Goal: Task Accomplishment & Management: Complete application form

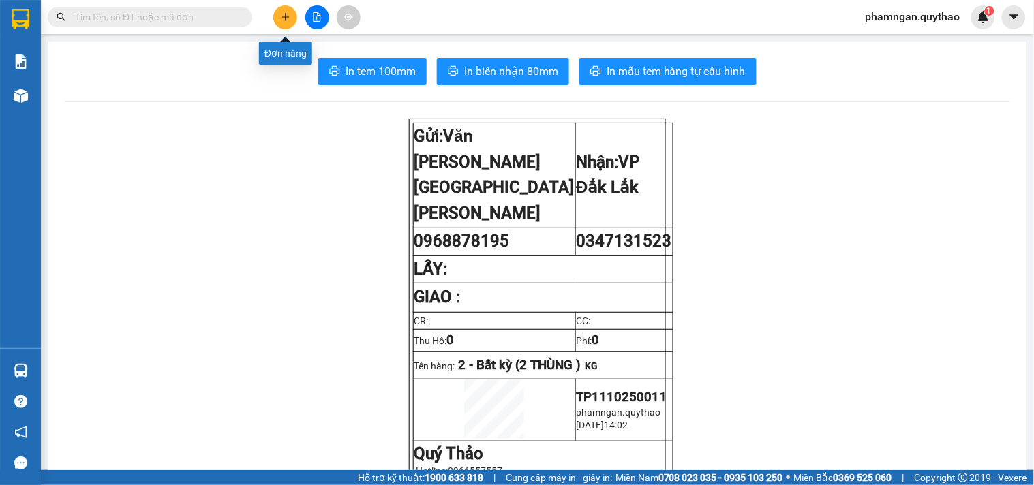
click at [278, 19] on button at bounding box center [285, 17] width 24 height 24
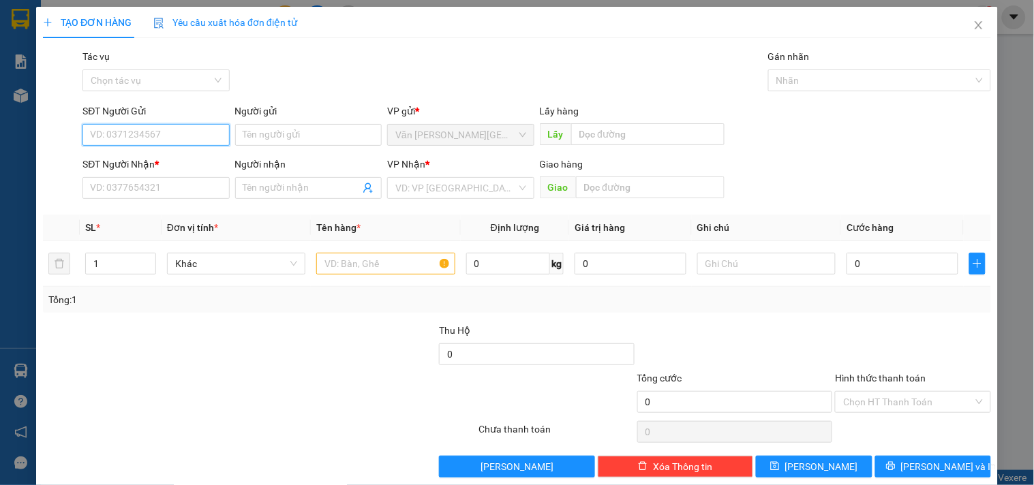
click at [168, 139] on input "SĐT Người Gửi" at bounding box center [155, 135] width 147 height 22
type input "0971907121"
click at [148, 155] on div "0971907121" at bounding box center [154, 162] width 129 height 15
type input "0978886544"
type input "0971907121"
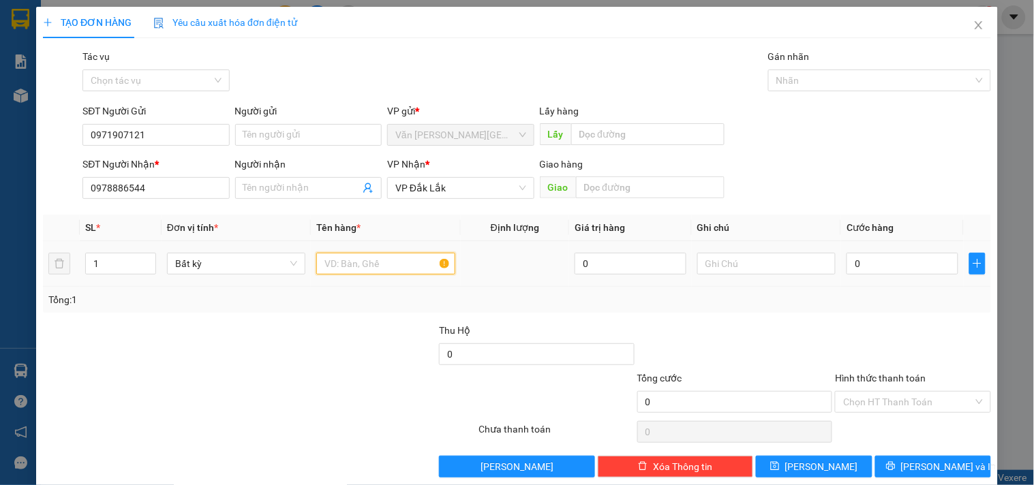
click at [419, 262] on input "text" at bounding box center [385, 264] width 138 height 22
type input "1 CỤC ĐEN"
click at [882, 260] on input "0" at bounding box center [903, 264] width 112 height 22
type input "6"
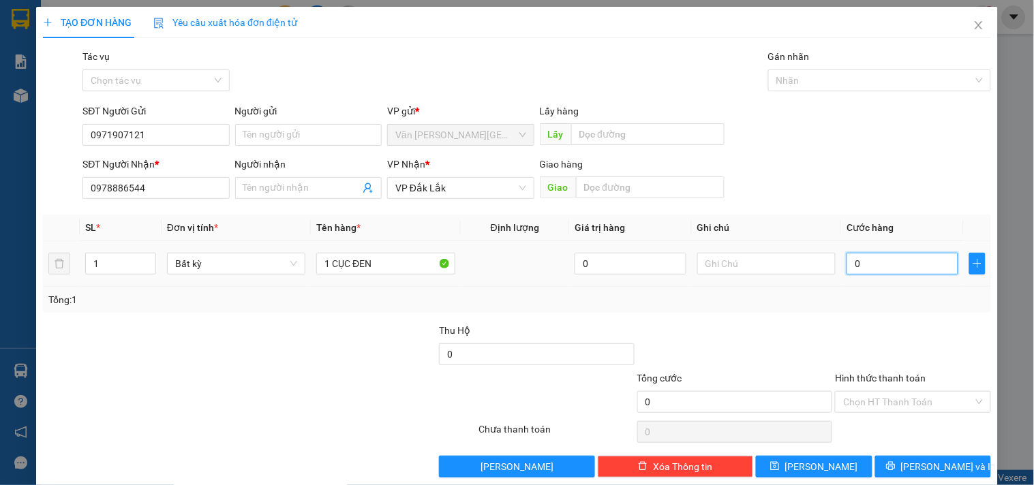
type input "6"
type input "60"
type input "600"
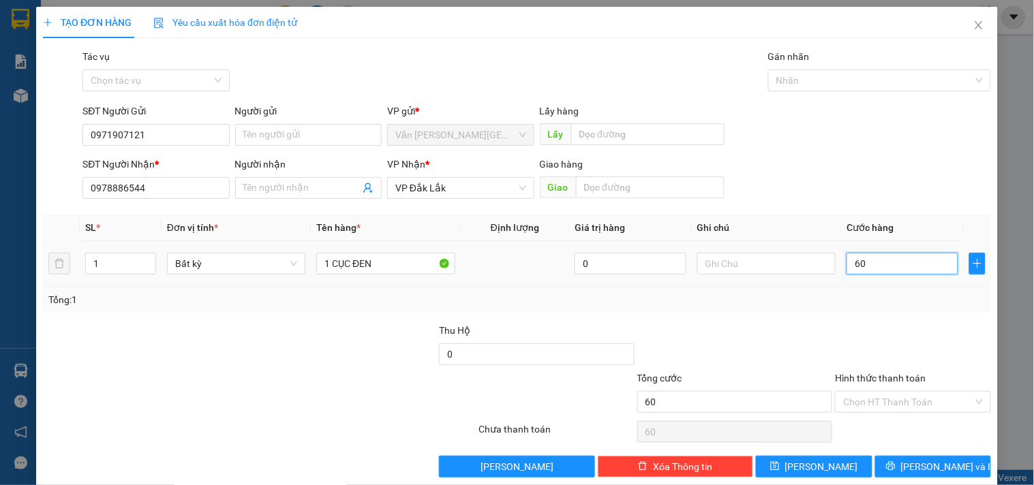
type input "600"
type input "6.000"
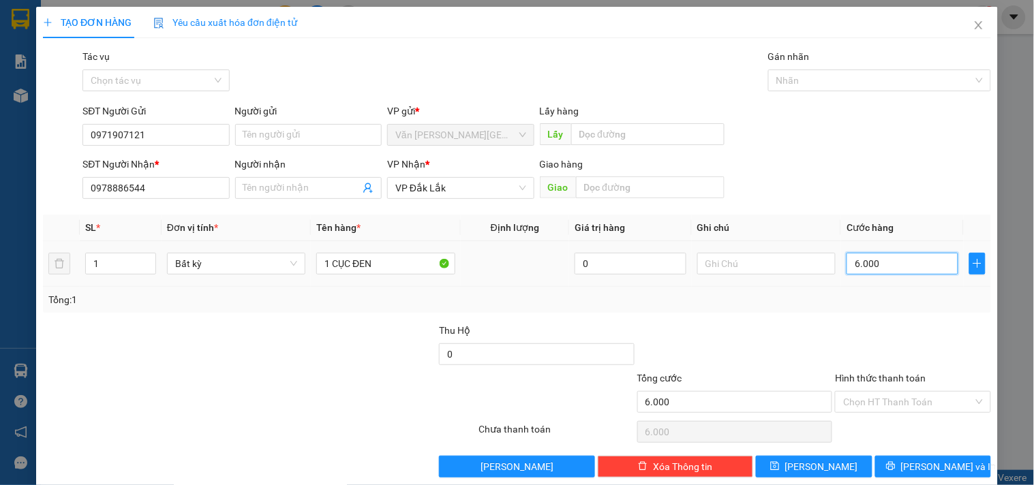
type input "60.000"
click at [916, 390] on div "Hình thức thanh toán" at bounding box center [912, 381] width 155 height 20
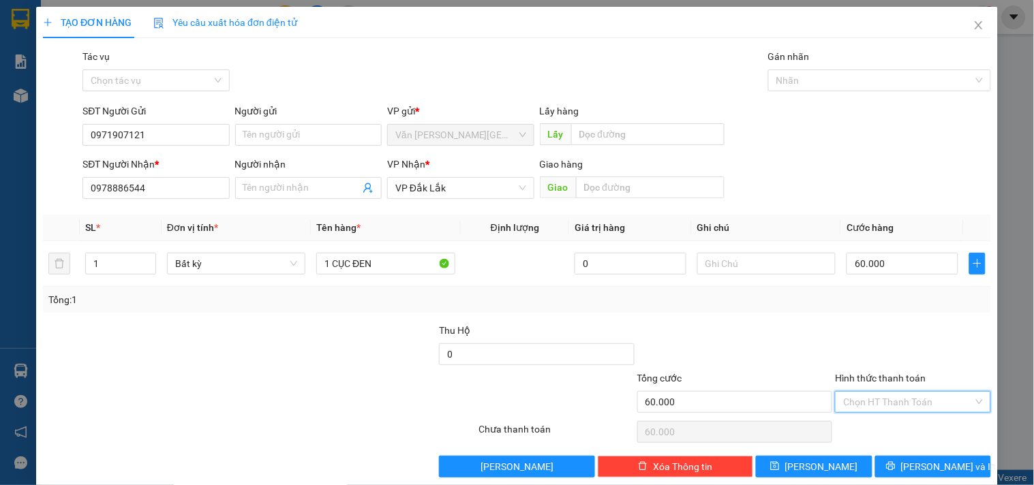
click at [916, 398] on input "Hình thức thanh toán" at bounding box center [908, 402] width 130 height 20
click at [897, 324] on div "Tại văn phòng" at bounding box center [905, 331] width 138 height 15
type input "0"
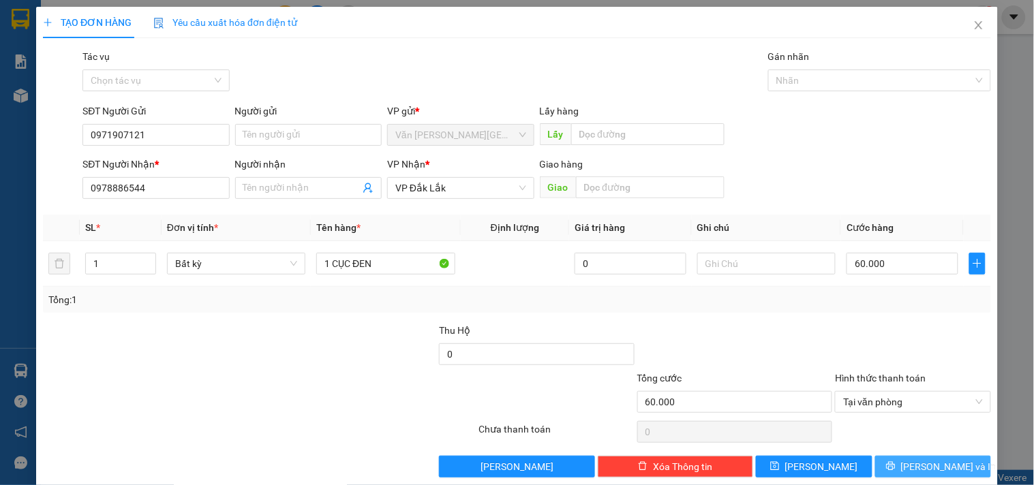
click at [895, 469] on icon "printer" at bounding box center [890, 466] width 9 height 9
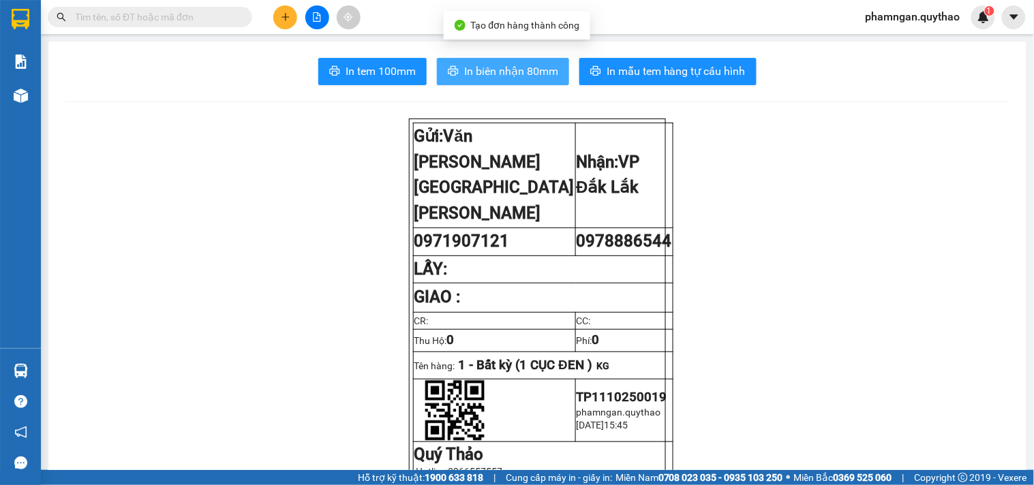
click at [540, 78] on span "In biên nhận 80mm" at bounding box center [511, 71] width 94 height 17
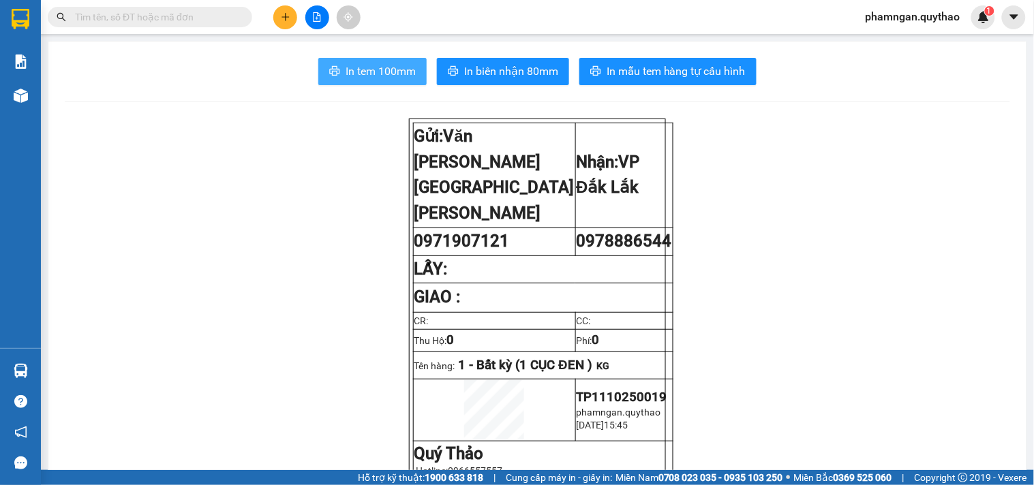
click at [400, 70] on span "In tem 100mm" at bounding box center [381, 71] width 70 height 17
click at [287, 16] on icon "plus" at bounding box center [286, 17] width 10 height 10
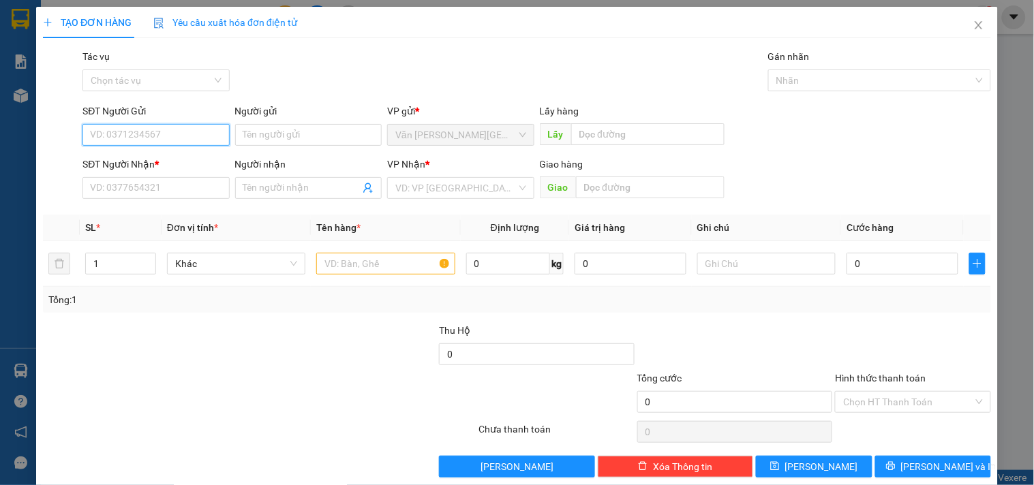
click at [180, 136] on input "SĐT Người Gửi" at bounding box center [155, 135] width 147 height 22
click at [148, 166] on div "0347049779" at bounding box center [154, 162] width 129 height 15
type input "0347049779"
type input "0346188033"
type input "0347049779"
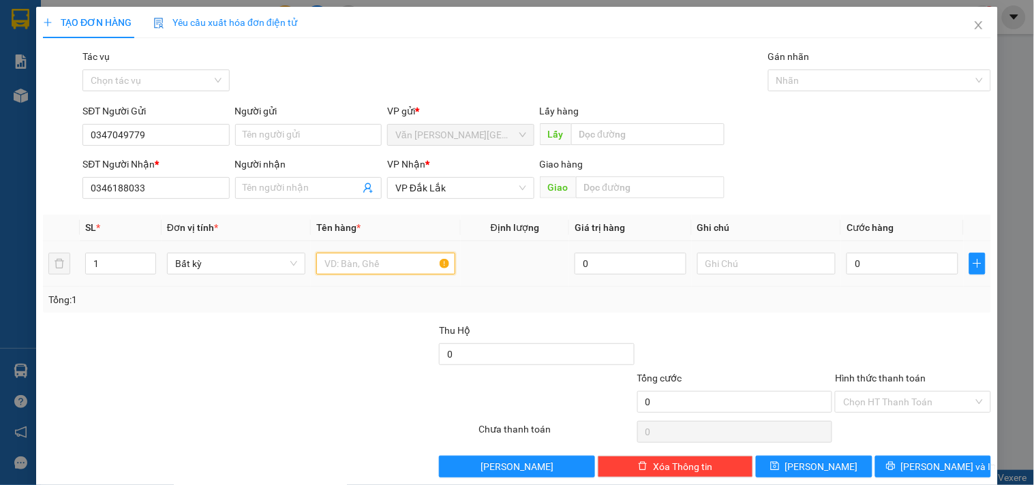
click at [369, 262] on input "text" at bounding box center [385, 264] width 138 height 22
type input "1 THÙNG XỐP MÀU XANH"
click at [907, 278] on td "0" at bounding box center [902, 264] width 123 height 46
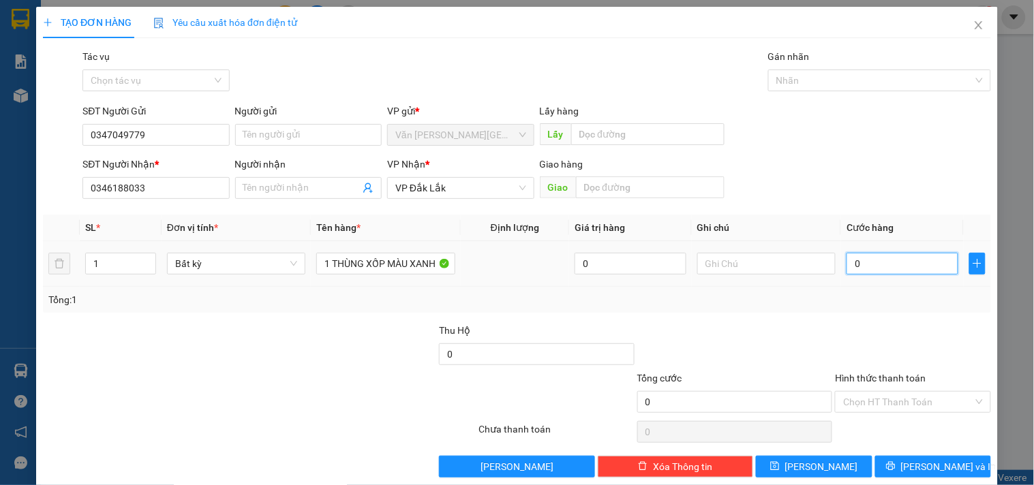
click at [907, 274] on input "0" at bounding box center [903, 264] width 112 height 22
type input "1"
type input "10"
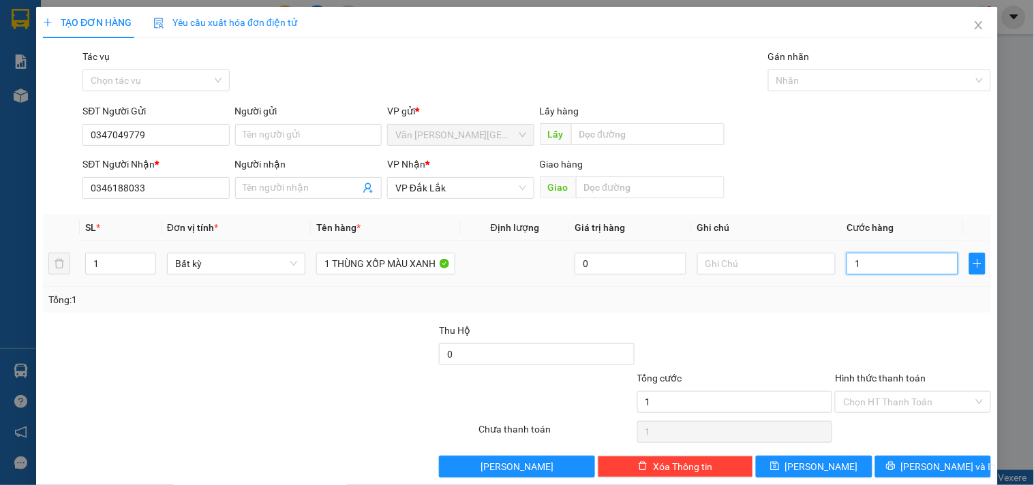
type input "10"
type input "100"
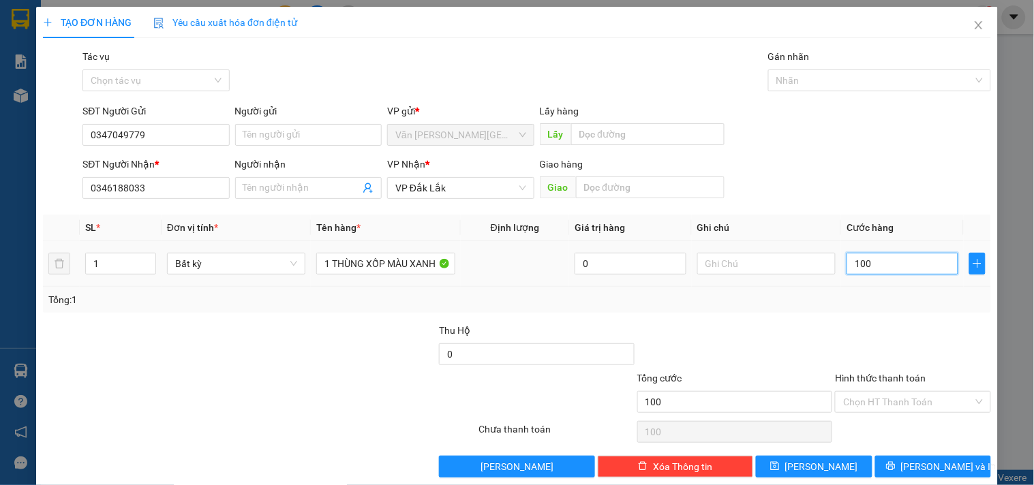
type input "1.000"
type input "10.000"
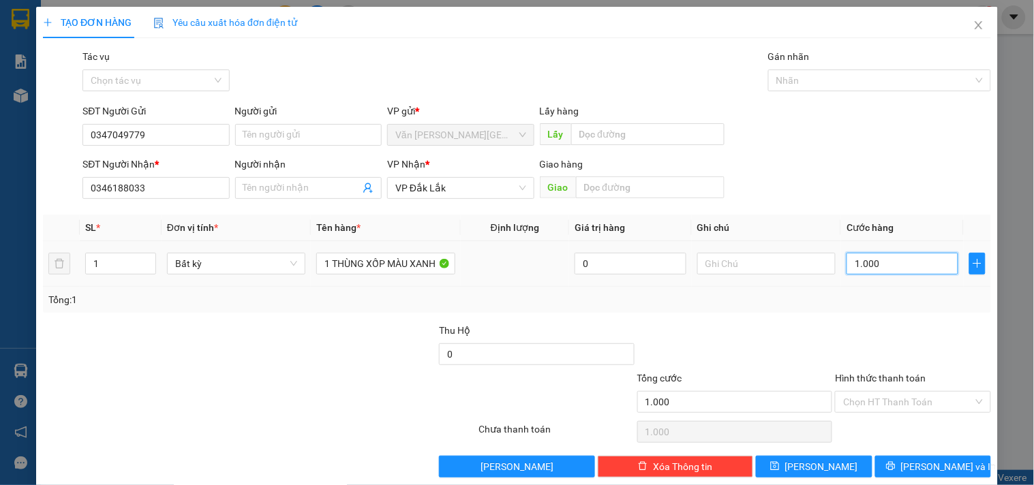
type input "10.000"
type input "100.000"
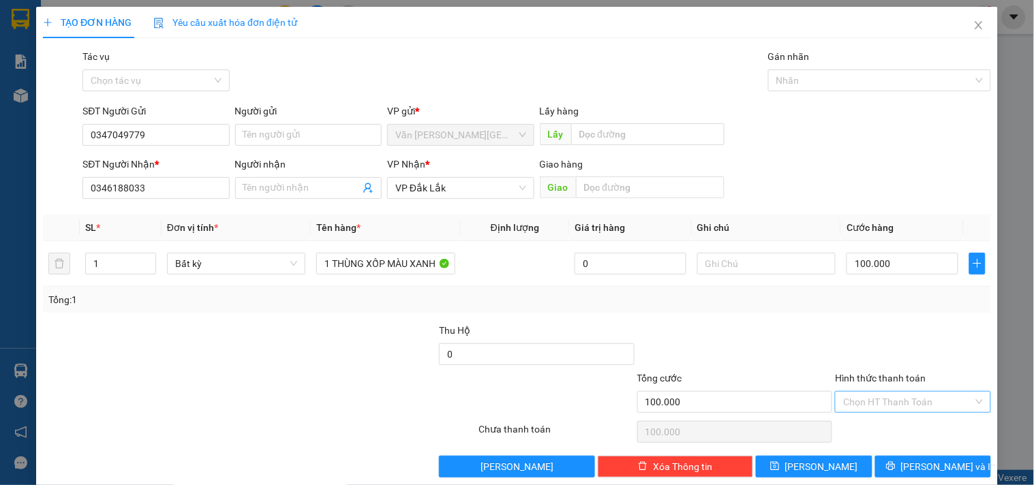
click at [889, 395] on input "Hình thức thanh toán" at bounding box center [908, 402] width 130 height 20
click at [890, 324] on div "Tại văn phòng" at bounding box center [905, 331] width 138 height 15
type input "0"
click at [890, 269] on input "100.000" at bounding box center [903, 264] width 112 height 22
type input "0"
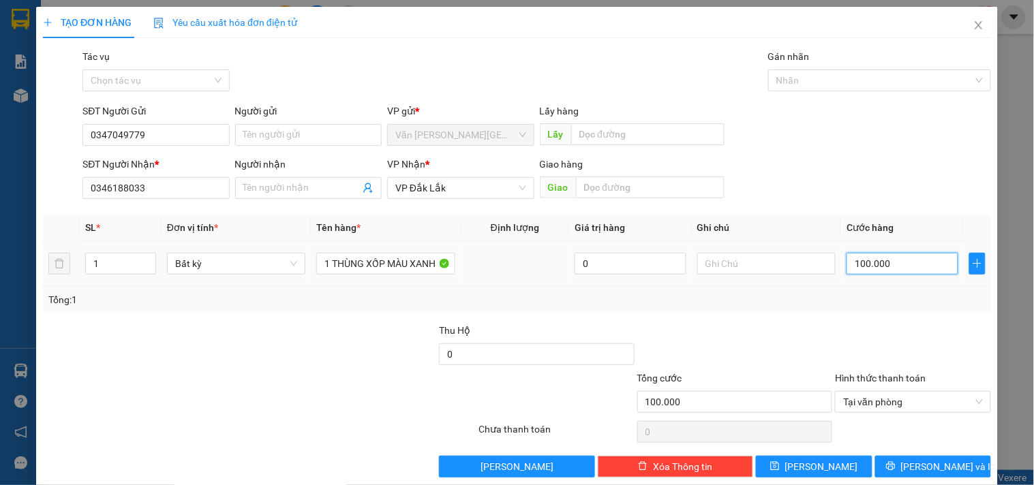
type input "0"
type input "08"
type input "8"
type input "080"
type input "80"
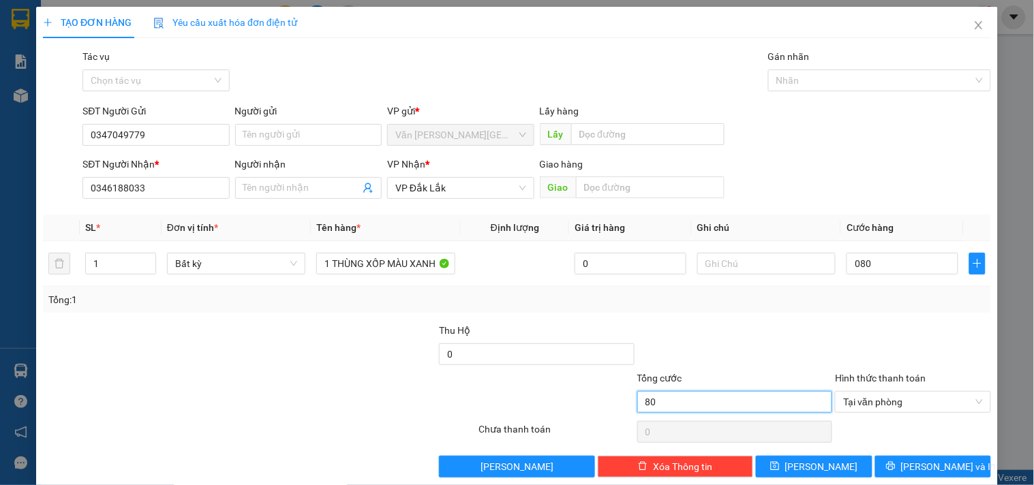
type input "80.000"
click at [798, 408] on input "80.000" at bounding box center [735, 402] width 196 height 22
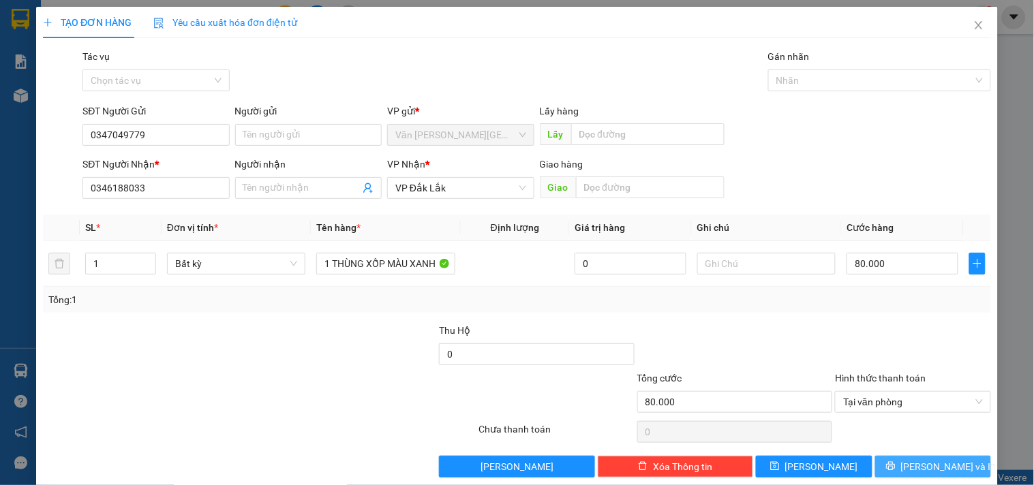
click at [894, 461] on button "[PERSON_NAME] và In" at bounding box center [933, 467] width 116 height 22
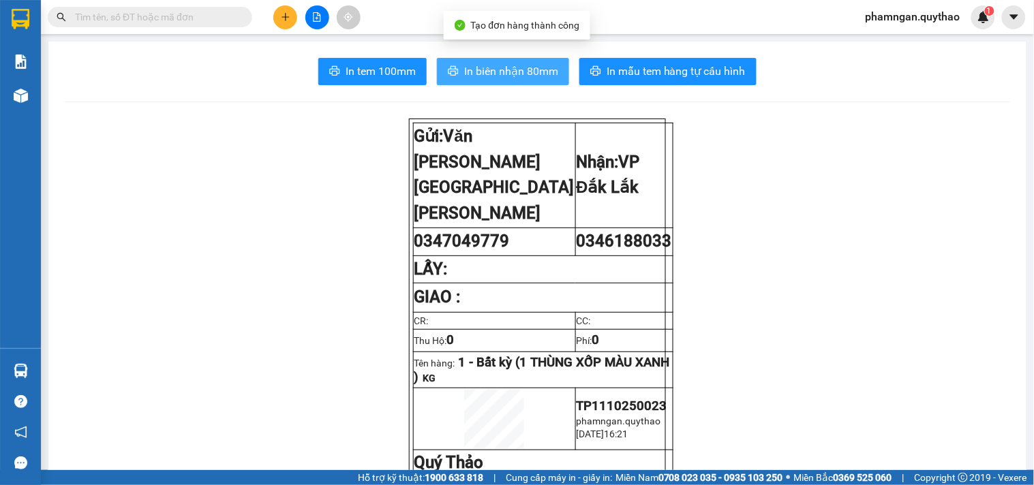
click at [546, 70] on span "In biên nhận 80mm" at bounding box center [511, 71] width 94 height 17
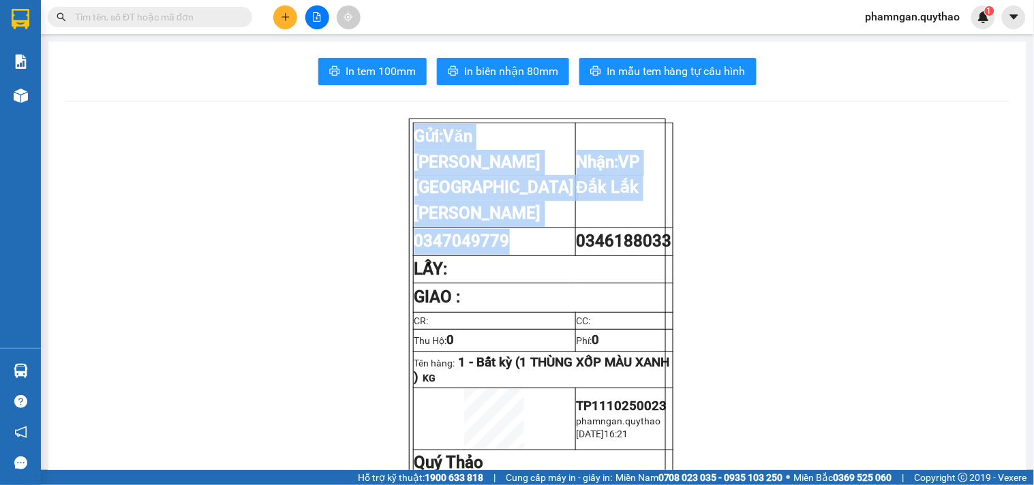
drag, startPoint x: 509, startPoint y: 185, endPoint x: 392, endPoint y: 177, distance: 116.8
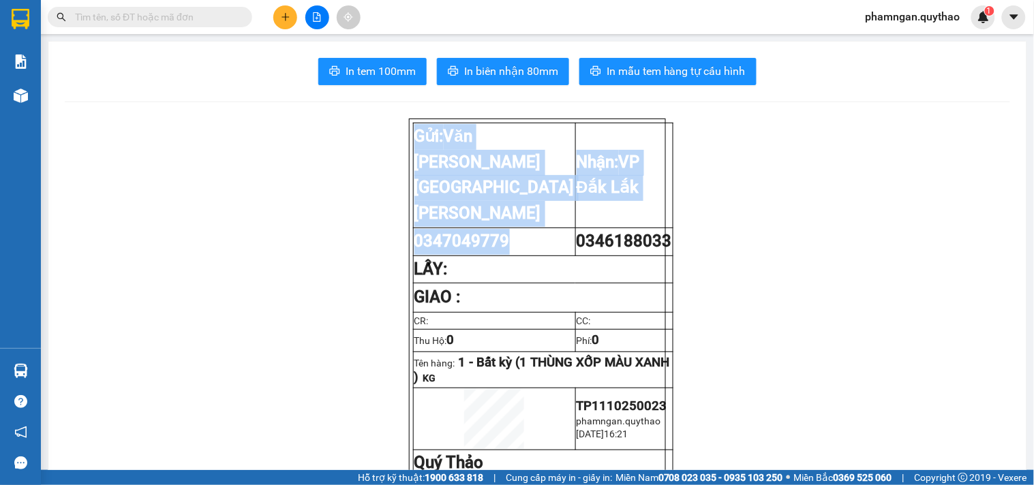
drag, startPoint x: 509, startPoint y: 196, endPoint x: 384, endPoint y: 195, distance: 124.1
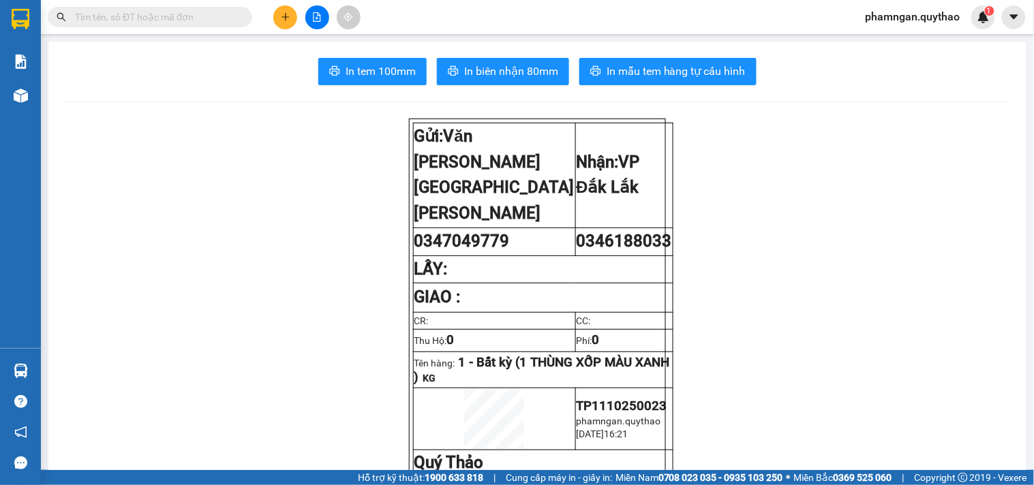
drag, startPoint x: 757, startPoint y: 187, endPoint x: 678, endPoint y: 185, distance: 79.1
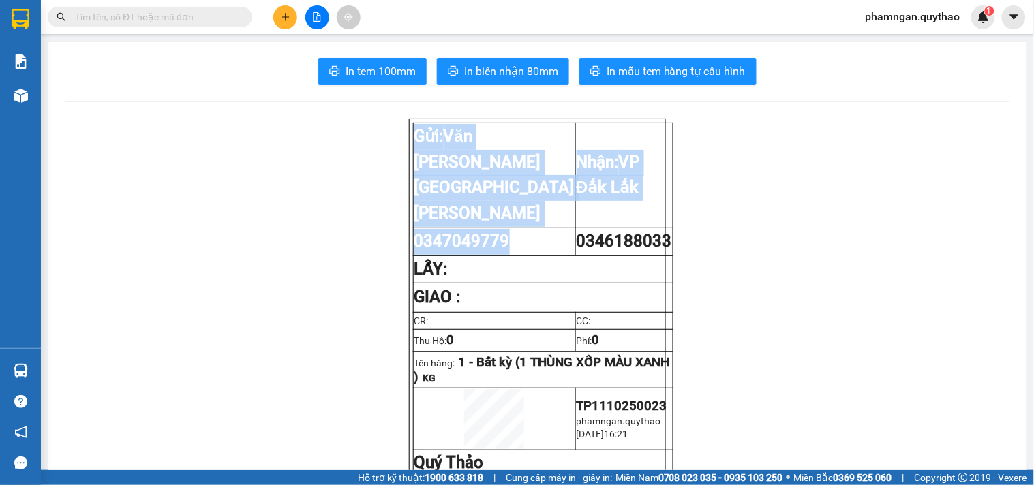
drag, startPoint x: 508, startPoint y: 188, endPoint x: 346, endPoint y: 191, distance: 162.3
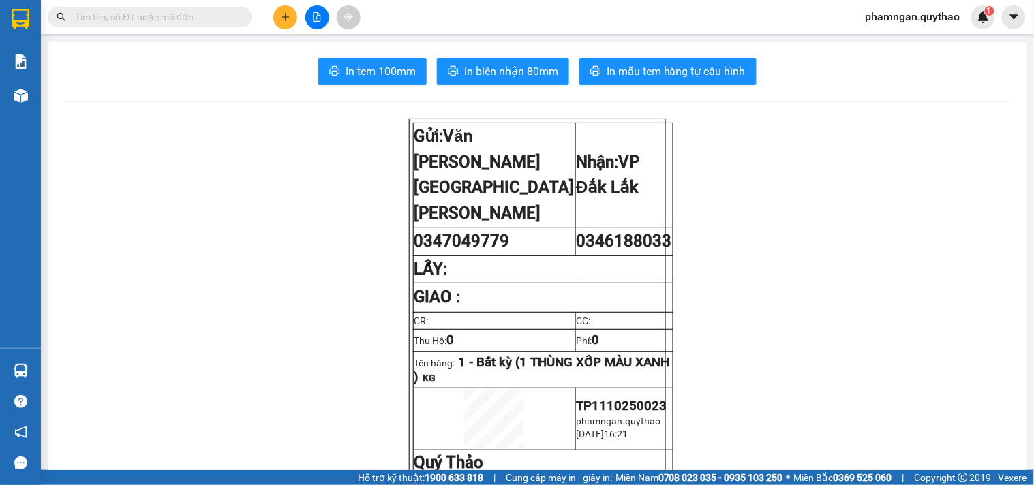
copy span "0347049779"
drag, startPoint x: 459, startPoint y: 195, endPoint x: 431, endPoint y: 189, distance: 28.6
click at [413, 228] on td "0347049779" at bounding box center [494, 242] width 162 height 28
click at [277, 20] on button at bounding box center [285, 17] width 24 height 24
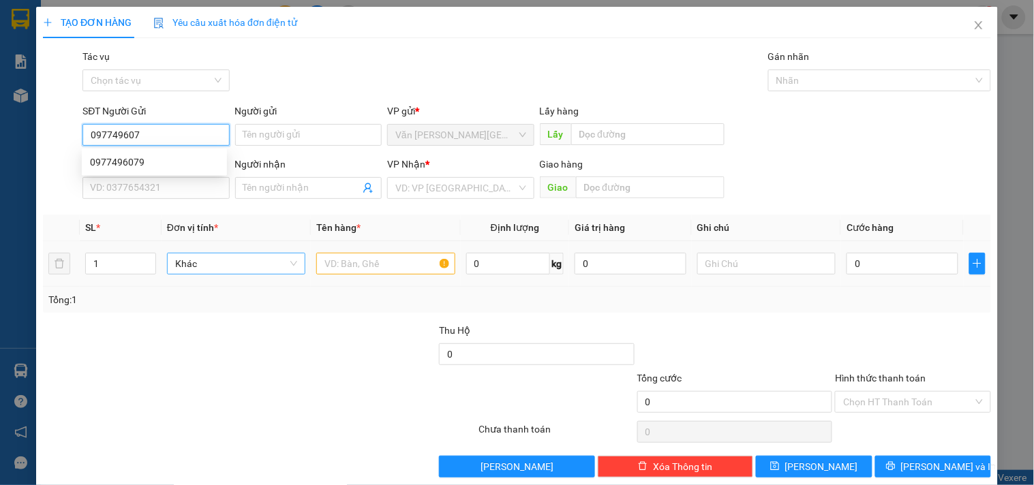
type input "0977496079"
drag, startPoint x: 164, startPoint y: 155, endPoint x: 308, endPoint y: 249, distance: 171.9
click at [166, 155] on div "0977496079" at bounding box center [154, 162] width 129 height 15
type input "0926184899"
type input "0977496079"
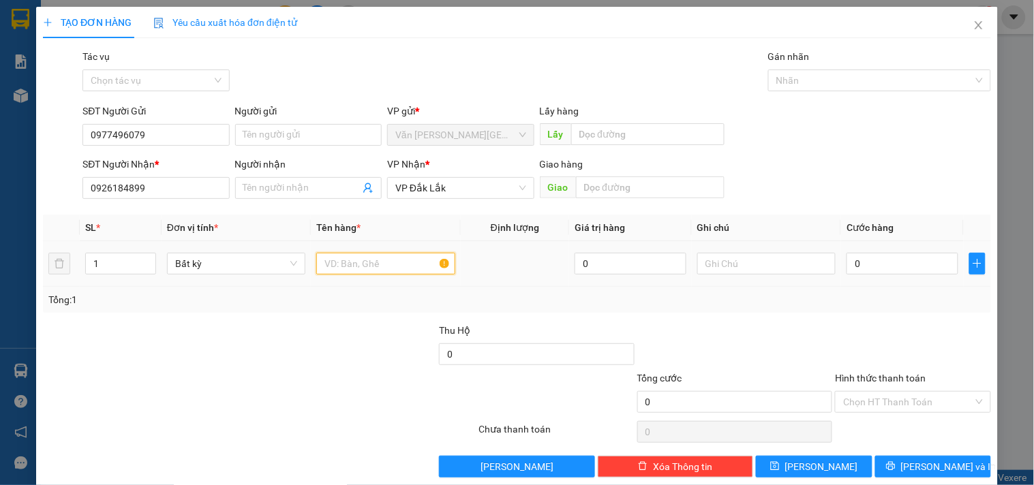
click at [371, 262] on input "text" at bounding box center [385, 264] width 138 height 22
type input "1 BAO TRẮNG"
click at [900, 268] on input "0" at bounding box center [903, 264] width 112 height 22
type input "7"
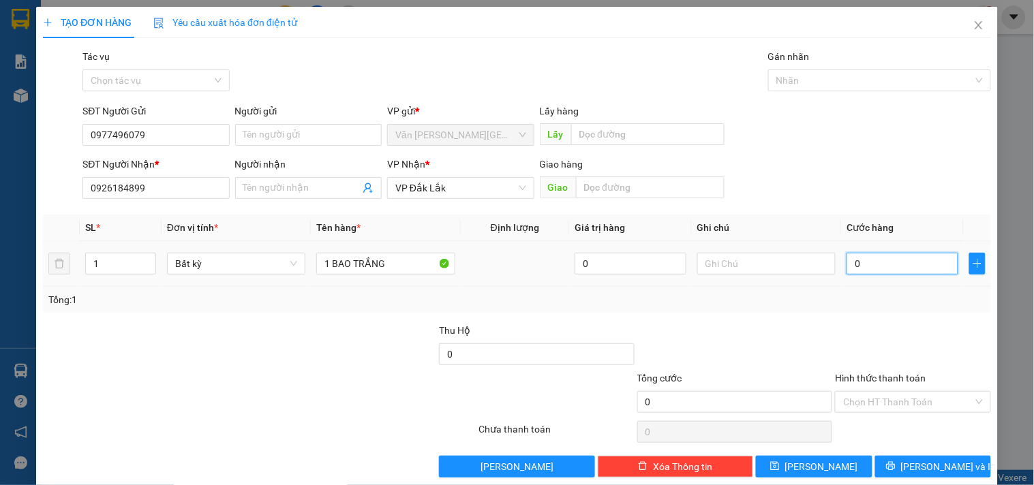
type input "7"
type input "70"
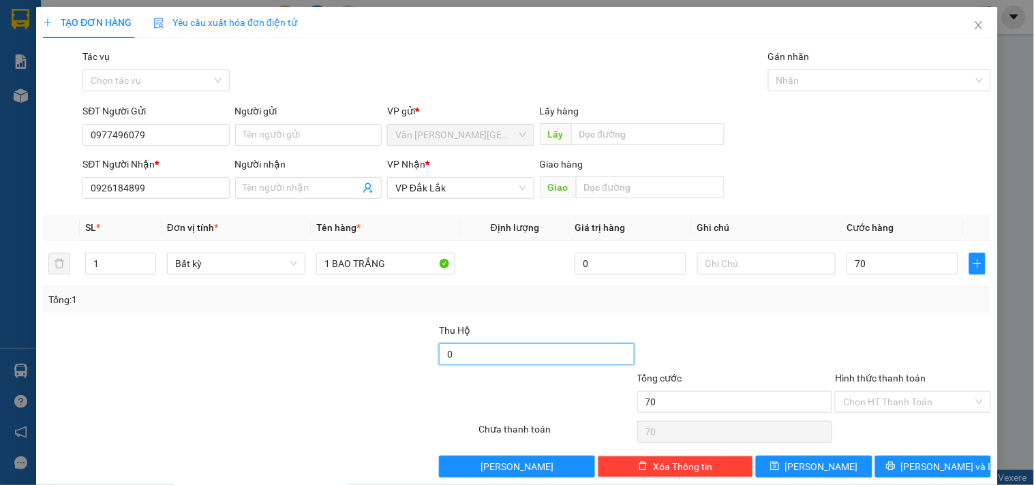
type input "70.000"
type input "6.200.000"
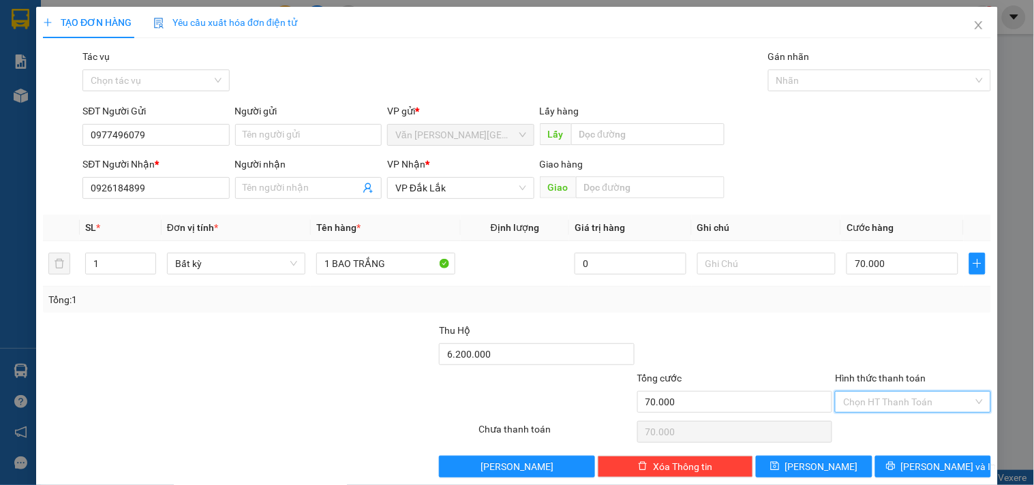
click at [921, 404] on input "Hình thức thanh toán" at bounding box center [908, 402] width 130 height 20
click at [892, 332] on div "Tại văn phòng" at bounding box center [905, 331] width 138 height 15
type input "0"
click at [896, 468] on icon "printer" at bounding box center [891, 466] width 10 height 10
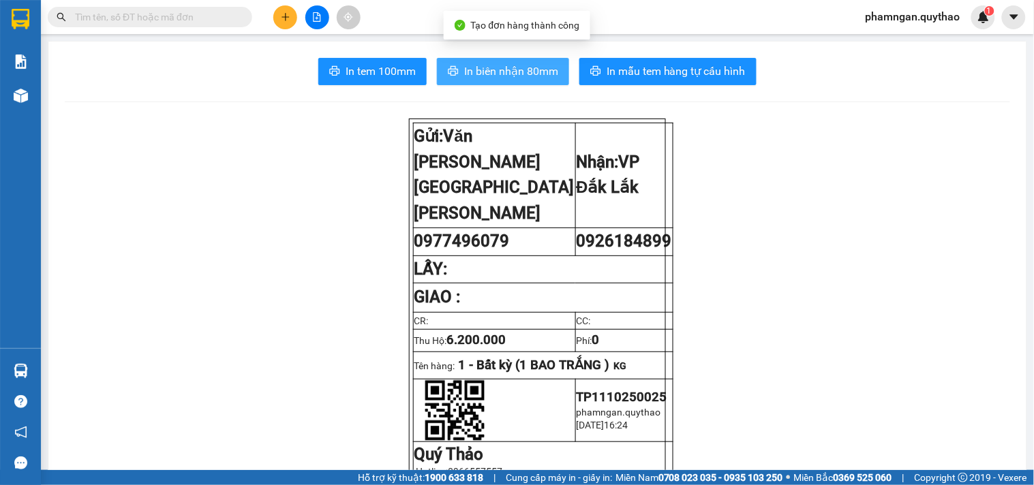
click at [493, 65] on span "In biên nhận 80mm" at bounding box center [511, 71] width 94 height 17
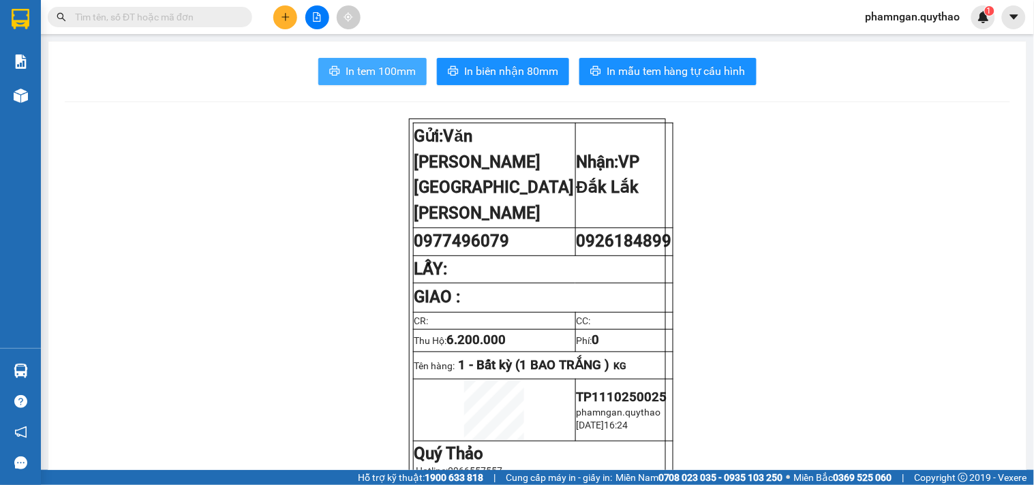
click at [379, 63] on span "In tem 100mm" at bounding box center [381, 71] width 70 height 17
click at [392, 67] on span "In tem 100mm" at bounding box center [381, 71] width 70 height 17
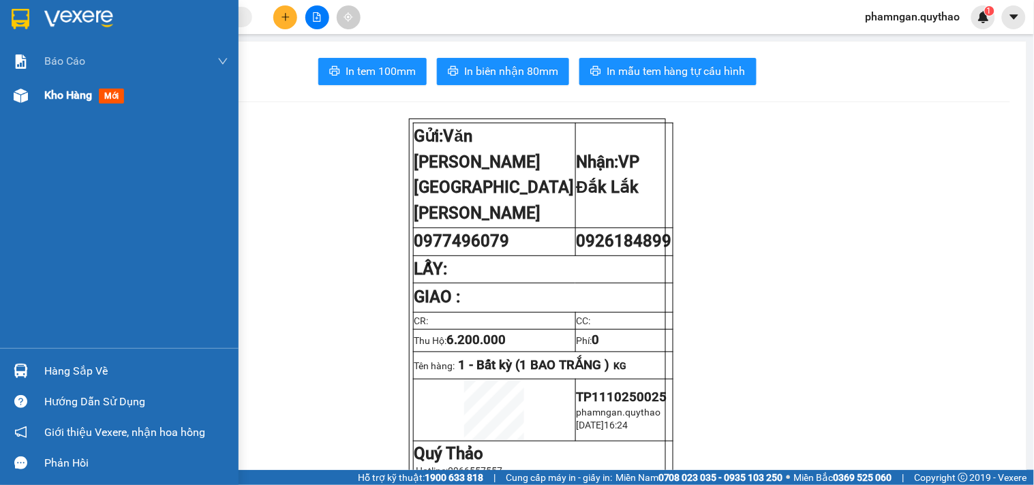
click at [53, 85] on div "Kho hàng mới" at bounding box center [136, 95] width 184 height 34
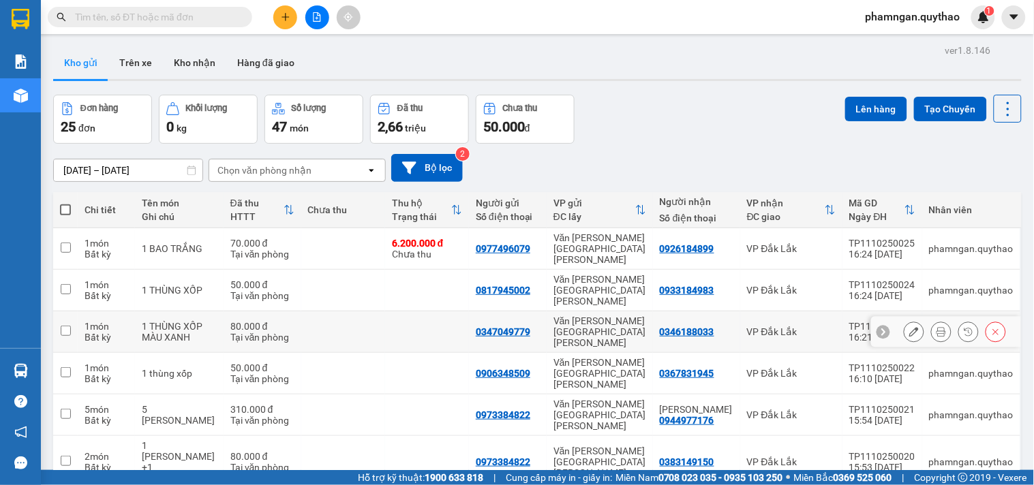
click at [937, 327] on icon at bounding box center [942, 332] width 10 height 10
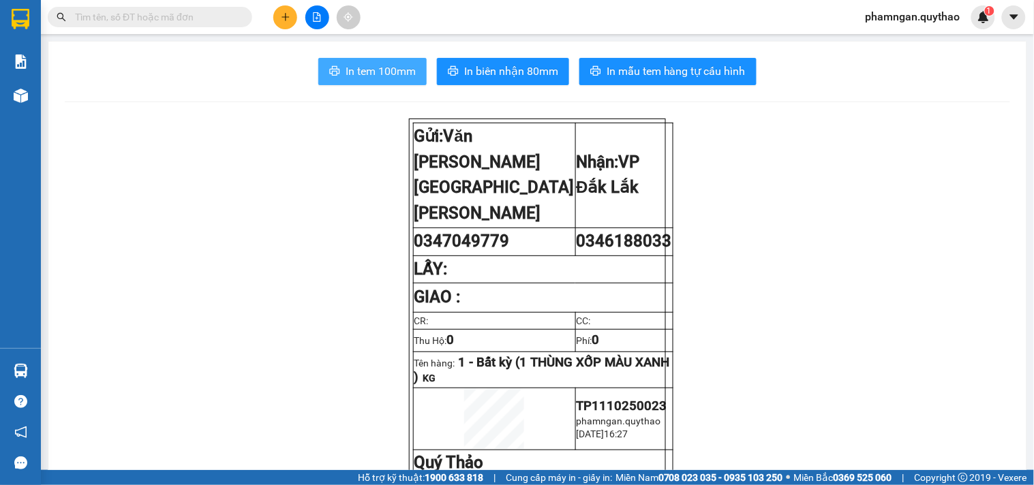
click at [389, 66] on span "In tem 100mm" at bounding box center [381, 71] width 70 height 17
click at [288, 18] on icon "plus" at bounding box center [286, 17] width 10 height 10
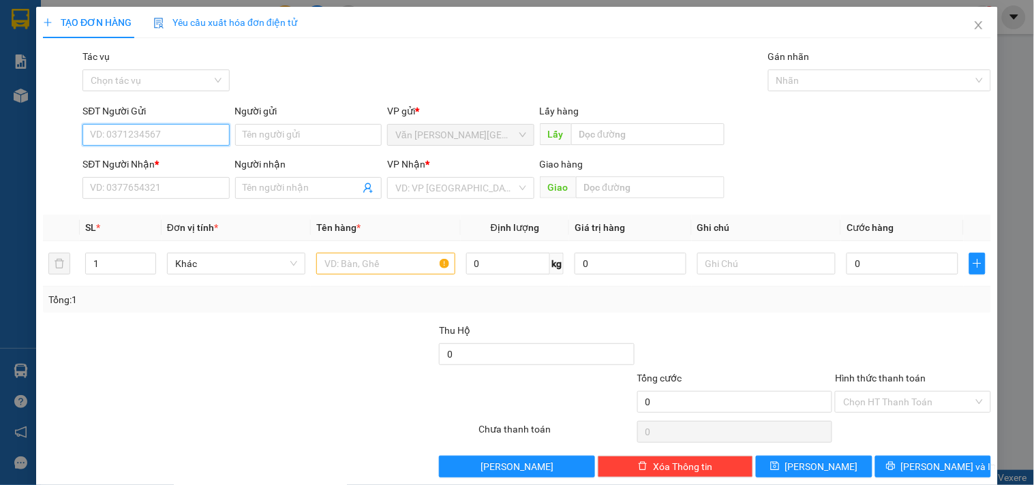
click at [168, 127] on input "SĐT Người Gửi" at bounding box center [155, 135] width 147 height 22
type input "0918183931"
drag, startPoint x: 147, startPoint y: 165, endPoint x: 200, endPoint y: 162, distance: 53.3
click at [148, 164] on div "0918183931" at bounding box center [154, 162] width 129 height 15
type input "0986905349"
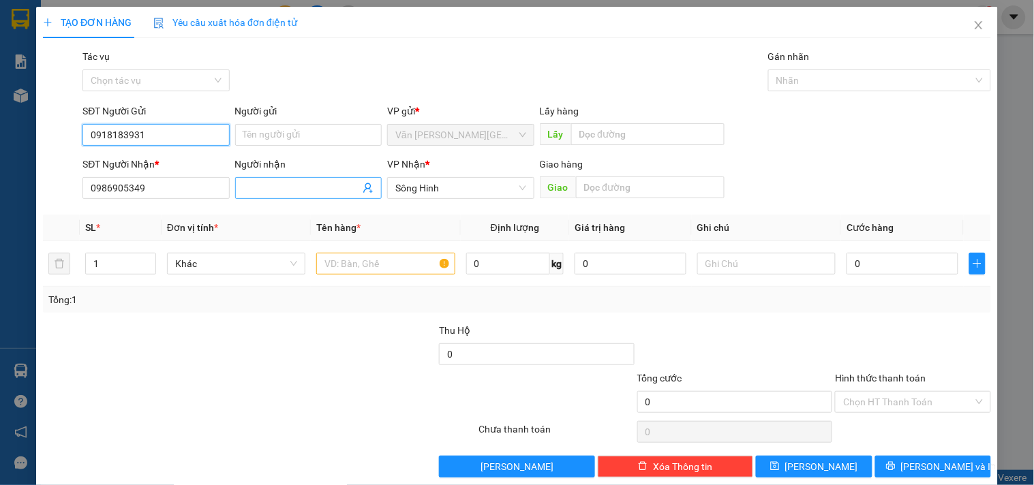
type input "0918183931"
click at [294, 182] on input "Người nhận" at bounding box center [301, 188] width 117 height 15
type input "VẢI SH"
drag, startPoint x: 10, startPoint y: 125, endPoint x: 0, endPoint y: 123, distance: 10.4
click at [0, 123] on div "TẠO ĐƠN HÀNG Yêu cầu xuất [PERSON_NAME] điện tử Transit Pickup Surcharge Ids Tr…" at bounding box center [517, 242] width 1034 height 485
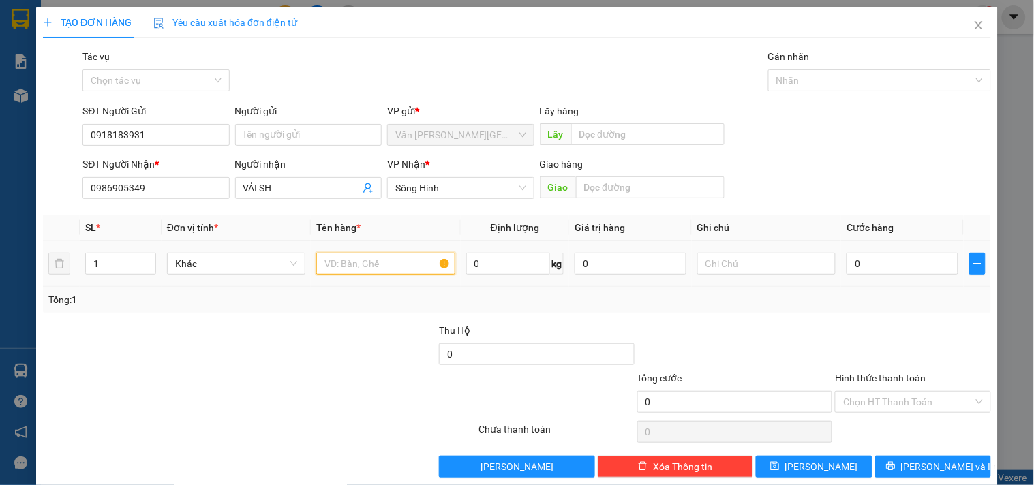
click at [397, 257] on input "text" at bounding box center [385, 264] width 138 height 22
type input "1 BAO XANH"
click at [921, 267] on input "0" at bounding box center [903, 264] width 112 height 22
type input "1"
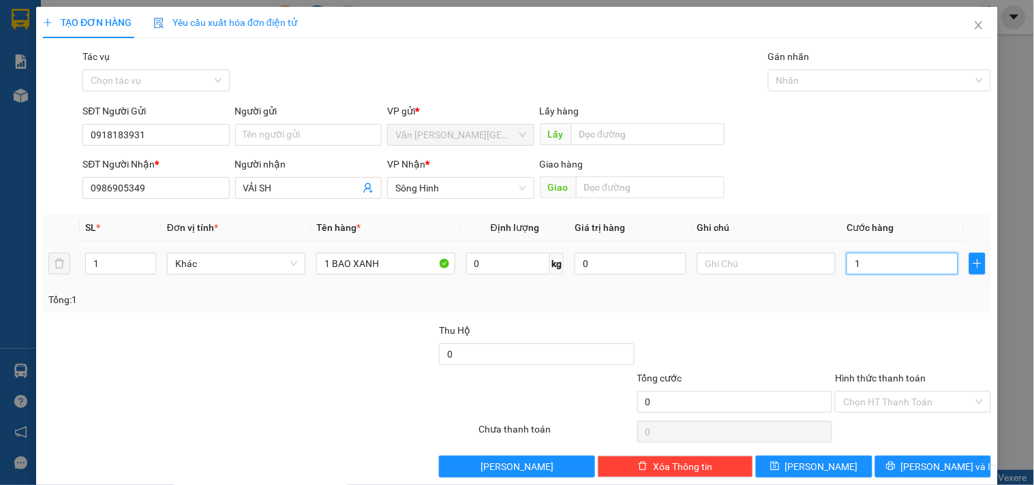
type input "1"
type input "14"
type input "140"
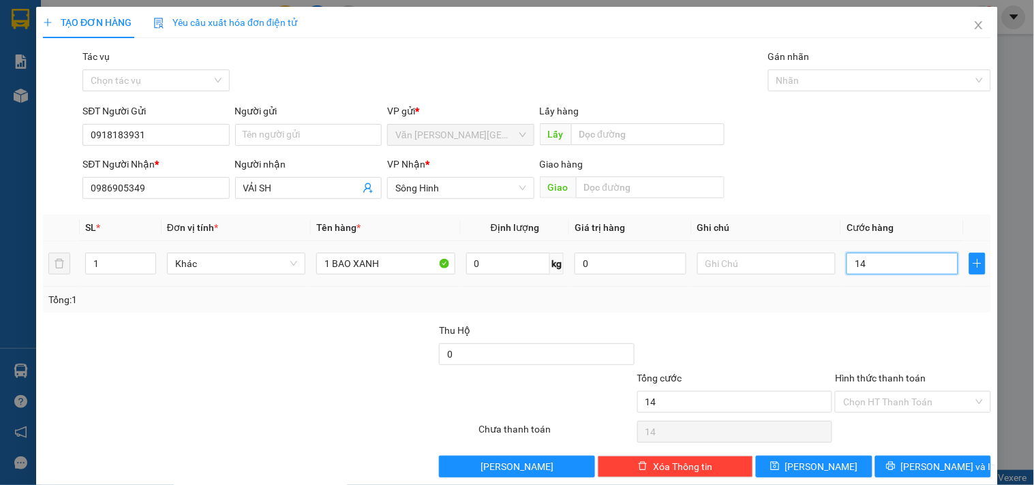
type input "140"
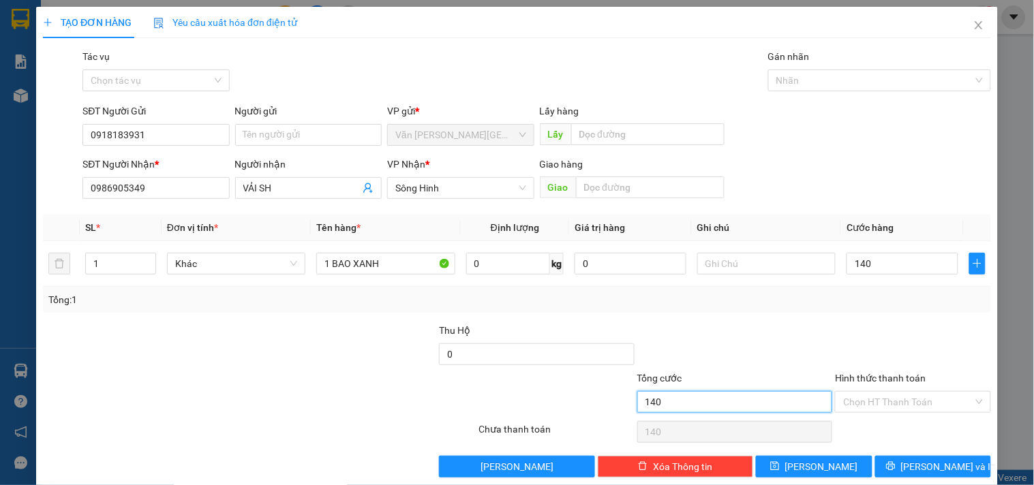
type input "140.000"
click at [765, 398] on input "140.000" at bounding box center [735, 402] width 196 height 22
drag, startPoint x: 871, startPoint y: 404, endPoint x: 866, endPoint y: 390, distance: 14.4
click at [873, 403] on input "Hình thức thanh toán" at bounding box center [908, 402] width 130 height 20
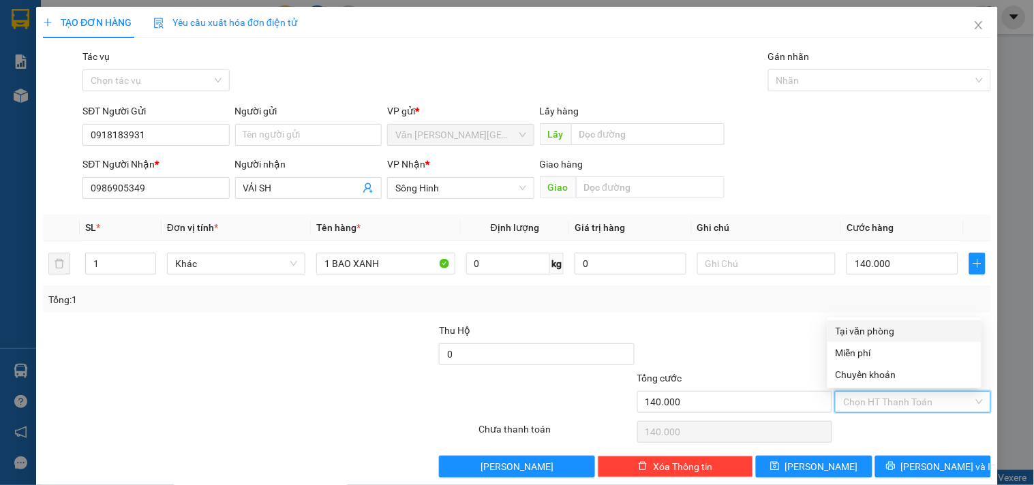
drag, startPoint x: 864, startPoint y: 326, endPoint x: 884, endPoint y: 339, distance: 24.0
click at [870, 327] on div "Tại văn phòng" at bounding box center [905, 331] width 138 height 15
type input "0"
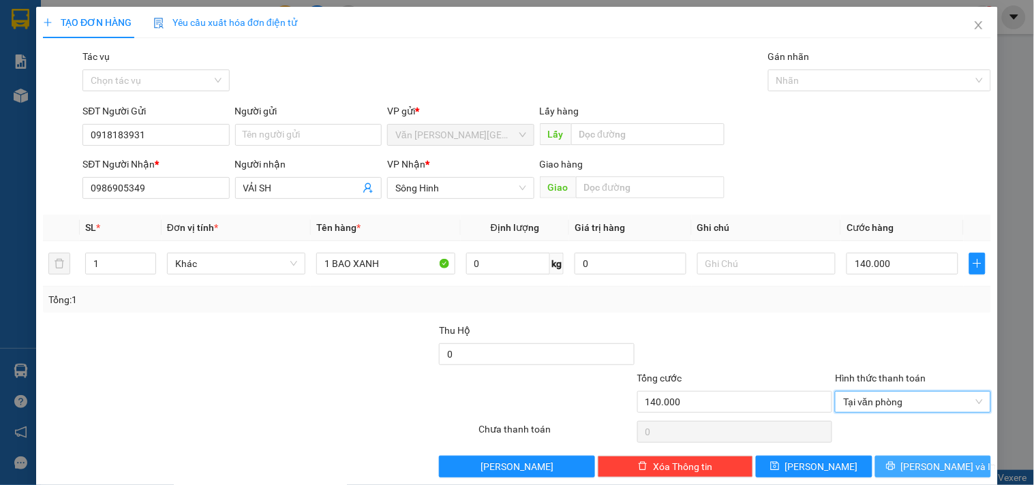
drag, startPoint x: 918, startPoint y: 464, endPoint x: 884, endPoint y: 447, distance: 37.2
click at [920, 466] on span "[PERSON_NAME] và In" at bounding box center [948, 466] width 95 height 15
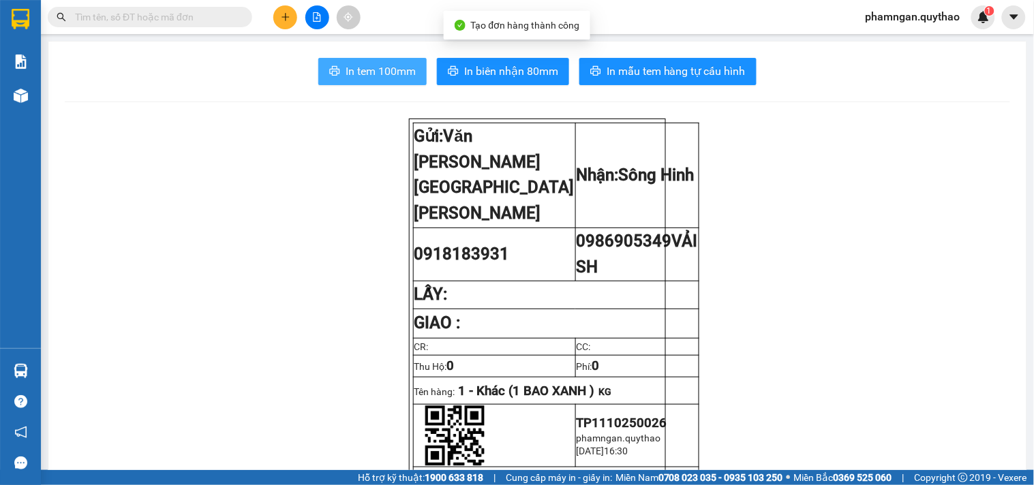
click at [392, 79] on button "In tem 100mm" at bounding box center [372, 71] width 108 height 27
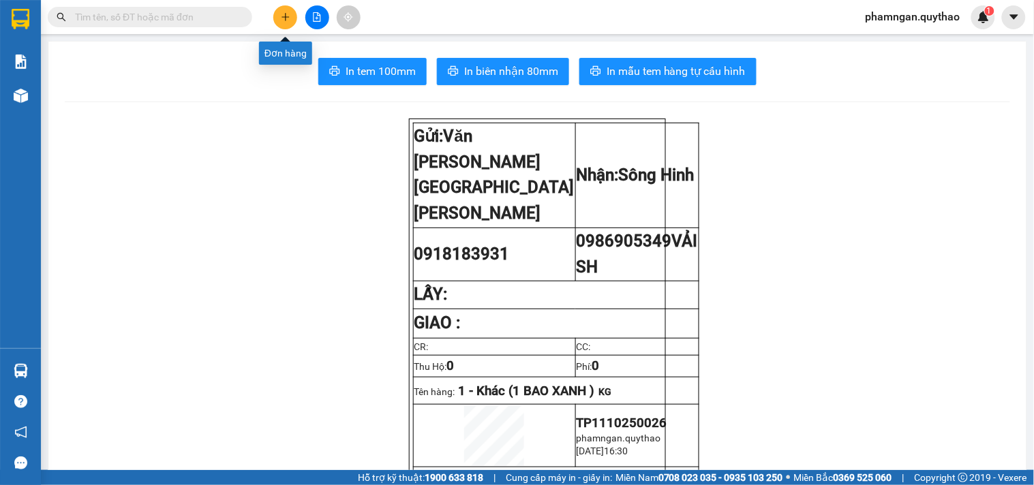
click at [292, 16] on button at bounding box center [285, 17] width 24 height 24
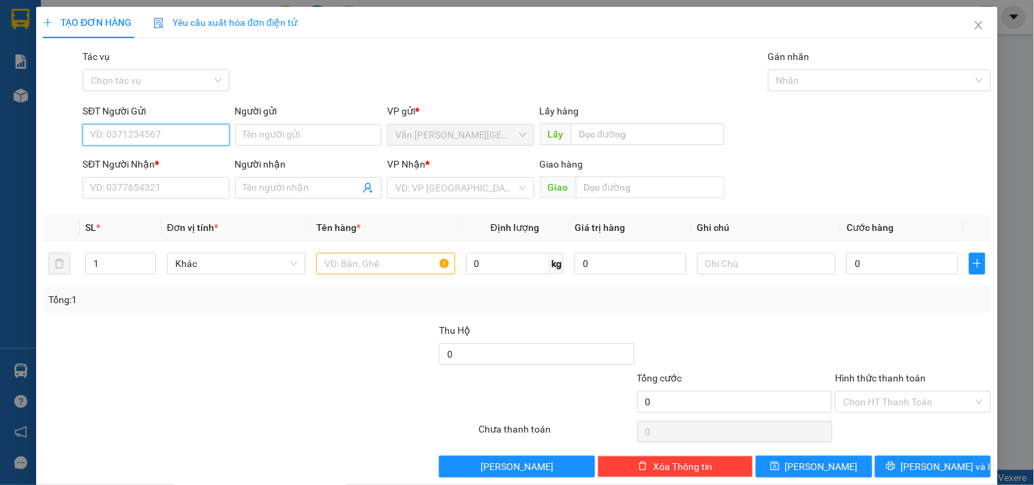
click at [200, 136] on input "SĐT Người Gửi" at bounding box center [155, 135] width 147 height 22
type input "0778553979"
click at [173, 159] on div "0778553979" at bounding box center [154, 162] width 129 height 15
type input "0879333444"
type input "0778553979"
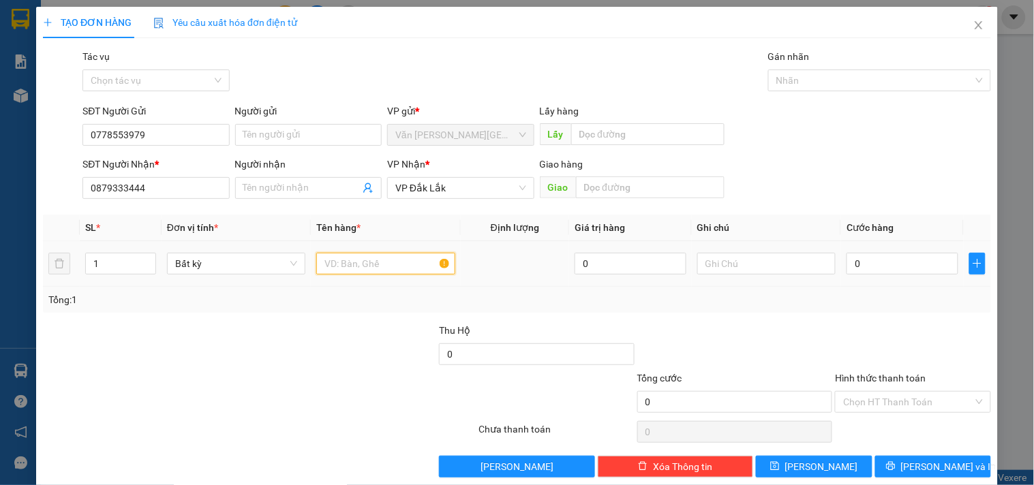
click at [348, 258] on input "text" at bounding box center [385, 264] width 138 height 22
type input "1 HỘP GIẤY"
click at [907, 267] on input "0" at bounding box center [903, 264] width 112 height 22
type input "5"
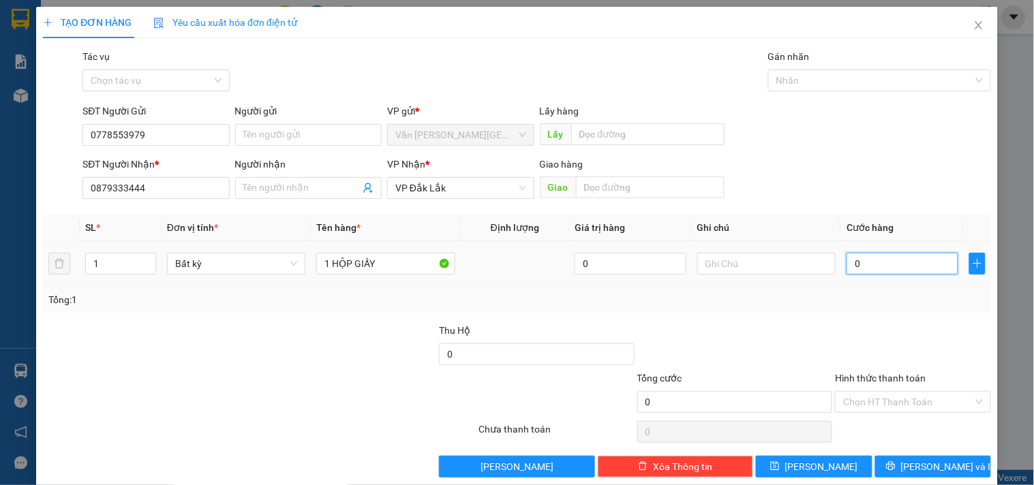
type input "5"
type input "50"
type input "50.000"
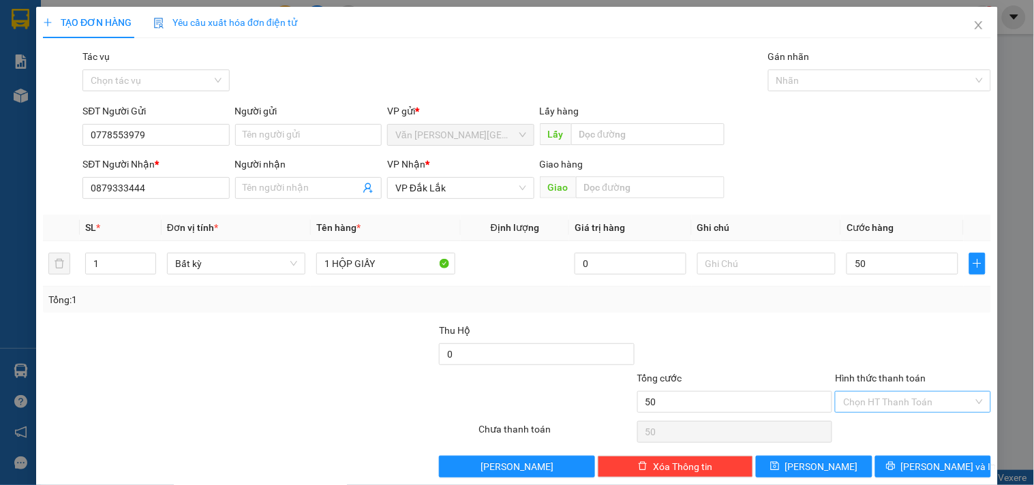
type input "50.000"
click at [893, 402] on input "Hình thức thanh toán" at bounding box center [908, 402] width 130 height 20
click at [884, 331] on div "Tại văn phòng" at bounding box center [905, 331] width 138 height 15
type input "0"
click at [896, 461] on icon "printer" at bounding box center [891, 466] width 10 height 10
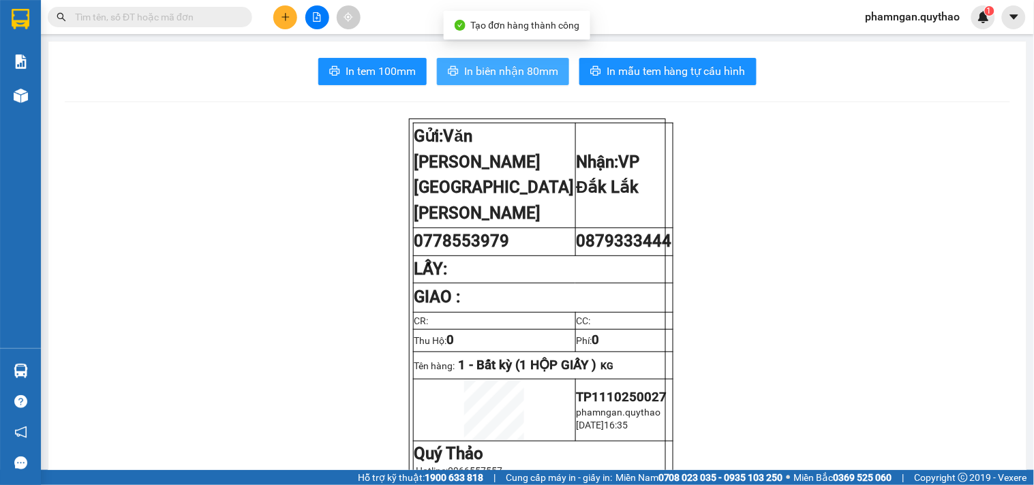
drag, startPoint x: 496, startPoint y: 68, endPoint x: 477, endPoint y: 80, distance: 22.7
click at [498, 66] on span "In biên nhận 80mm" at bounding box center [511, 71] width 94 height 17
click at [369, 79] on span "In tem 100mm" at bounding box center [381, 71] width 70 height 17
